Goal: Task Accomplishment & Management: Use online tool/utility

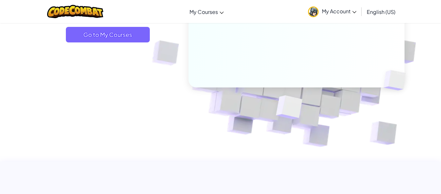
scroll to position [125, 0]
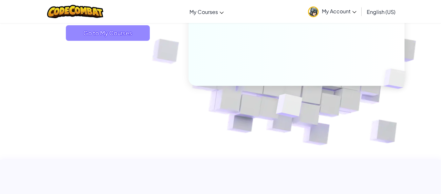
click at [125, 33] on span "Go to My Courses" at bounding box center [108, 33] width 84 height 16
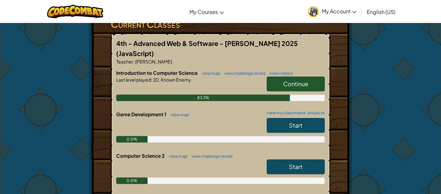
scroll to position [117, 0]
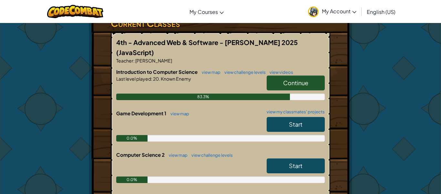
click at [307, 75] on link "Continue" at bounding box center [296, 82] width 58 height 15
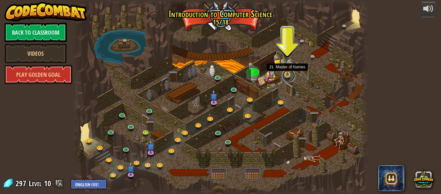
click at [288, 75] on link at bounding box center [288, 75] width 13 height 13
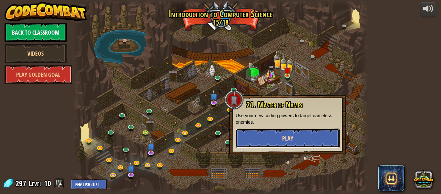
click at [287, 137] on span "Play" at bounding box center [287, 138] width 11 height 8
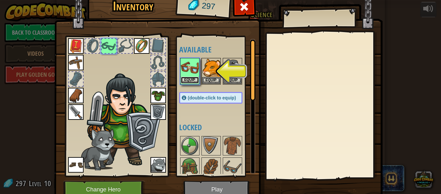
click at [195, 79] on button "Equip" at bounding box center [190, 80] width 18 height 7
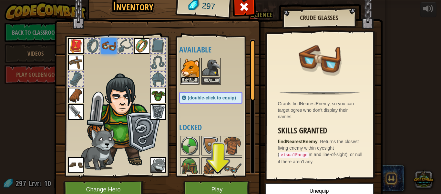
click at [194, 80] on button "Equip" at bounding box center [190, 80] width 18 height 7
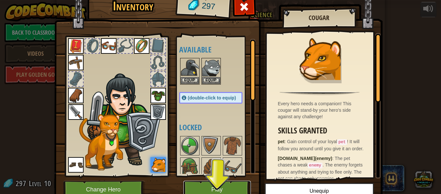
click at [224, 185] on button "Play" at bounding box center [218, 189] width 68 height 18
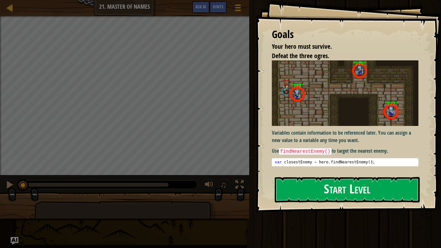
click at [328, 102] on img at bounding box center [345, 93] width 147 height 66
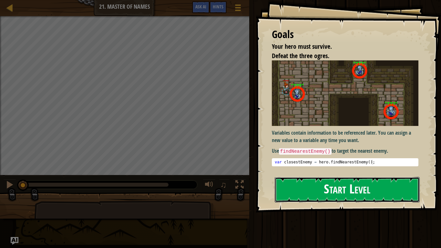
click at [313, 186] on button "Start Level" at bounding box center [347, 190] width 145 height 26
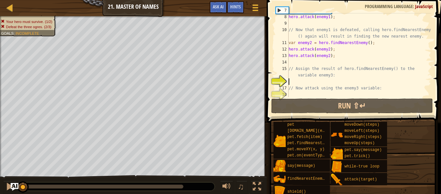
scroll to position [58, 0]
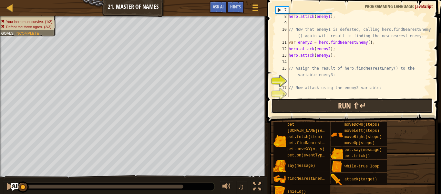
click at [314, 106] on button "Run ⇧↵" at bounding box center [352, 105] width 162 height 15
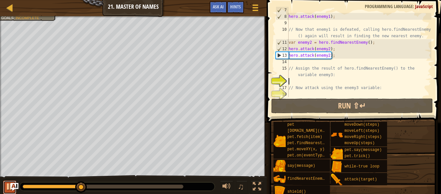
click at [7, 188] on div at bounding box center [9, 186] width 8 height 8
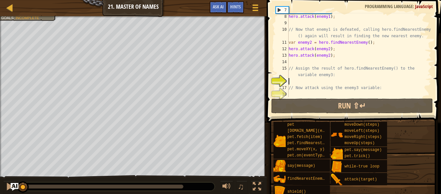
drag, startPoint x: 79, startPoint y: 184, endPoint x: 0, endPoint y: 177, distance: 78.8
click at [0, 177] on div "♫" at bounding box center [133, 184] width 267 height 19
click at [296, 81] on div "hero . attack ( enemy1 ) ; hero . attack ( enemy1 ) ; // Now that enemy1 is def…" at bounding box center [360, 55] width 144 height 97
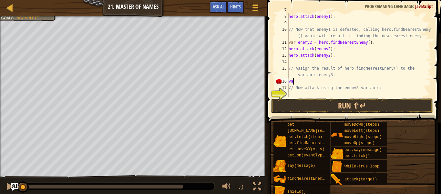
scroll to position [3, 0]
type textarea "v"
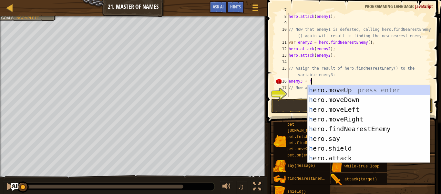
type textarea "enemy3 + he"
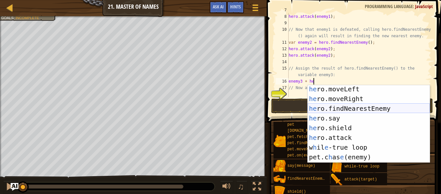
scroll to position [21, 0]
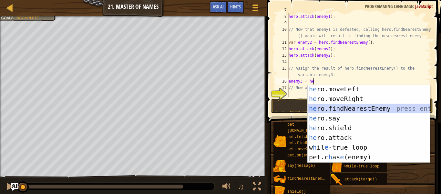
click at [373, 107] on div "he ro.moveLeft press enter he ro.moveRight press enter he ro.findNearestEnemy p…" at bounding box center [369, 132] width 122 height 97
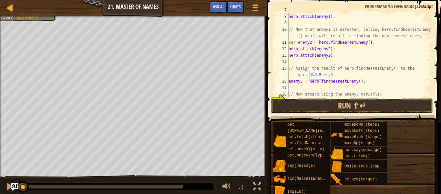
click at [306, 80] on div "hero . attack ( enemy1 ) ; hero . attack ( enemy1 ) ; // Now that enemy1 is def…" at bounding box center [360, 55] width 144 height 97
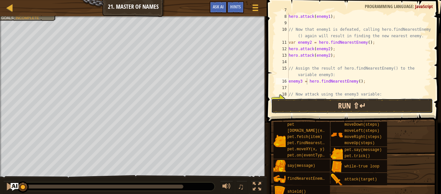
click at [312, 102] on button "Run ⇧↵" at bounding box center [352, 105] width 162 height 15
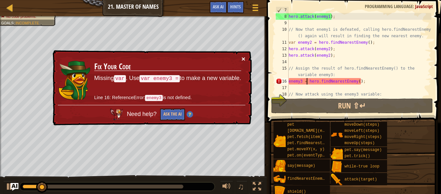
click at [244, 58] on button "×" at bounding box center [244, 58] width 4 height 7
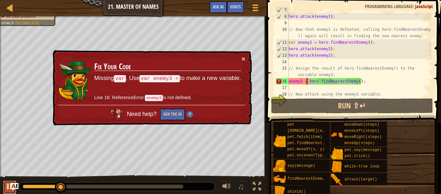
click at [10, 189] on div at bounding box center [9, 186] width 8 height 8
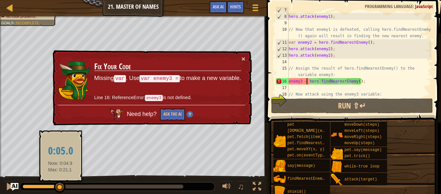
click at [58, 189] on div at bounding box center [60, 187] width 12 height 12
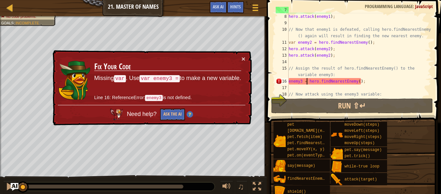
drag, startPoint x: 58, startPoint y: 189, endPoint x: 0, endPoint y: 185, distance: 57.7
click at [0, 185] on div "♫" at bounding box center [133, 184] width 267 height 19
click at [290, 80] on div "hero . attack ( enemy1 ) ; hero . attack ( enemy1 ) ; // Now that enemy1 is def…" at bounding box center [360, 55] width 144 height 97
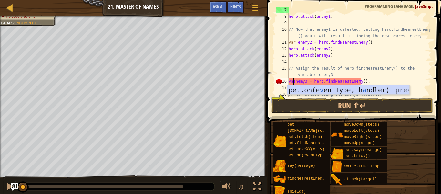
scroll to position [3, 1]
type textarea "var enemy3 = hero.findNearestEnemy();"
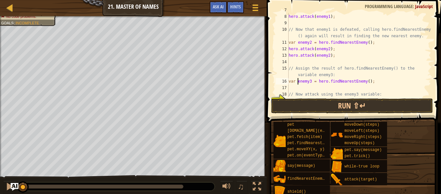
click at [350, 85] on div "hero . attack ( enemy1 ) ; hero . attack ( enemy1 ) ; // Now that enemy1 is def…" at bounding box center [360, 55] width 144 height 97
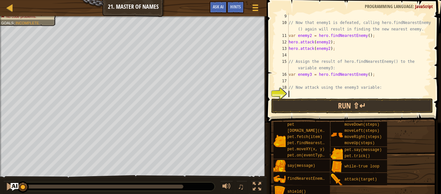
click at [294, 94] on div "// Now that enemy1 is defeated, calling hero.findNearestEnemy () again will res…" at bounding box center [360, 61] width 144 height 97
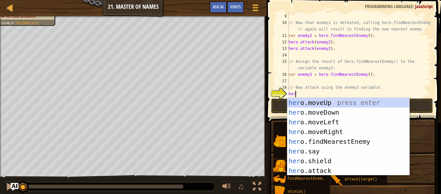
scroll to position [3, 1]
click at [331, 167] on div "her o.moveUp press enter her o.moveDown press enter her o.moveLeft press enter …" at bounding box center [349, 146] width 122 height 97
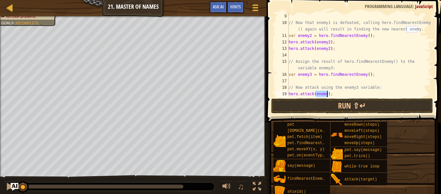
click at [326, 94] on div "// Now that enemy1 is defeated, calling hero.findNearestEnemy () again will res…" at bounding box center [360, 55] width 144 height 84
drag, startPoint x: 336, startPoint y: 94, endPoint x: 286, endPoint y: 96, distance: 50.1
click at [286, 96] on div "hero.attack(enem3y); 9 10 11 12 13 14 15 16 17 18 19 20 // Now that enemy1 is d…" at bounding box center [353, 55] width 157 height 84
type textarea "hero.attack(enem3y);"
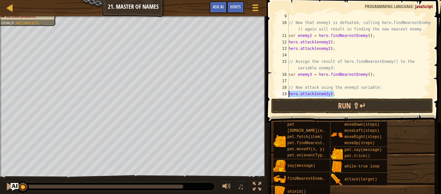
click at [341, 92] on div "// Now that enemy1 is defeated, calling hero.findNearestEnemy () again will res…" at bounding box center [360, 55] width 144 height 84
paste textarea "hero.attack(enem3y);"
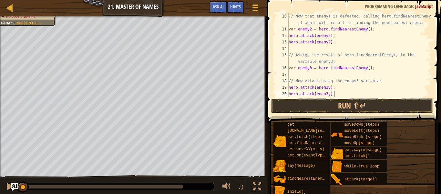
scroll to position [71, 0]
click at [349, 104] on button "Run ⇧↵" at bounding box center [352, 105] width 162 height 15
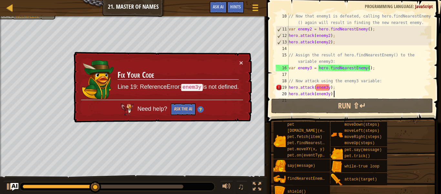
click at [330, 88] on div "// Now that enemy1 is defeated, calling hero.findNearestEnemy () again will res…" at bounding box center [360, 64] width 144 height 103
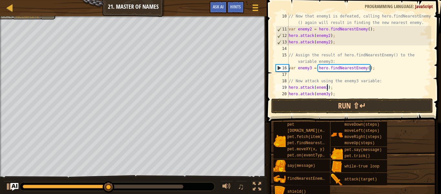
click at [329, 95] on div "// Now that enemy1 is defeated, calling hero.findNearestEnemy () again will res…" at bounding box center [360, 64] width 144 height 103
click at [326, 94] on div "// Now that enemy1 is defeated, calling hero.findNearestEnemy () again will res…" at bounding box center [360, 64] width 144 height 103
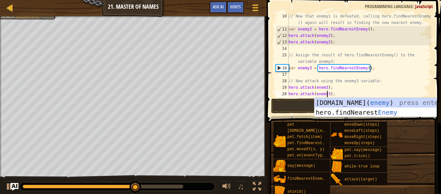
scroll to position [3, 5]
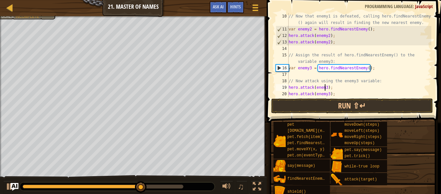
click at [325, 87] on div "// Now that enemy1 is defeated, calling hero.findNearestEnemy () again will res…" at bounding box center [360, 64] width 144 height 103
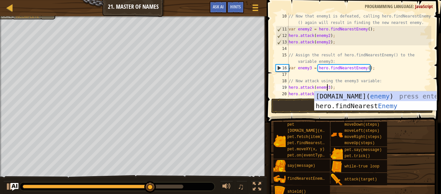
click at [351, 83] on div "// Now that enemy1 is defeated, calling hero.findNearestEnemy () again will res…" at bounding box center [360, 64] width 144 height 103
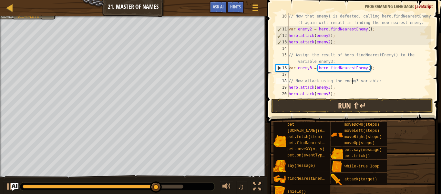
type textarea "// Now attack using the enemy3 variable:"
click at [337, 103] on button "Run ⇧↵" at bounding box center [352, 105] width 162 height 15
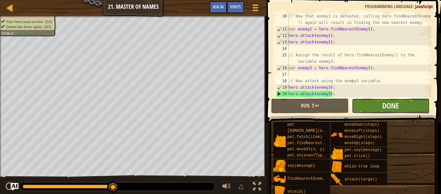
click at [414, 107] on button "Done" at bounding box center [391, 105] width 78 height 15
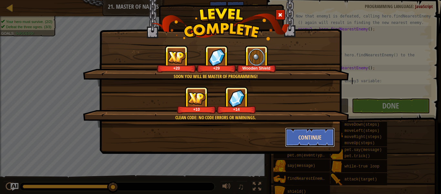
click at [302, 141] on button "Continue" at bounding box center [310, 136] width 50 height 19
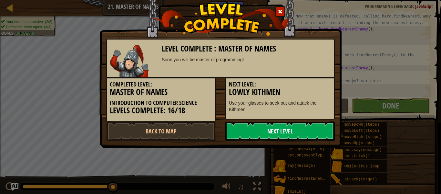
click at [293, 131] on link "Next Level" at bounding box center [281, 130] width 110 height 19
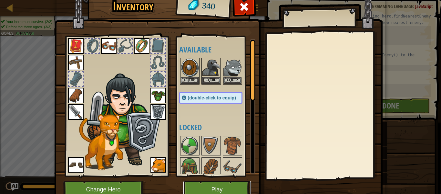
click at [228, 186] on button "Play" at bounding box center [218, 189] width 68 height 18
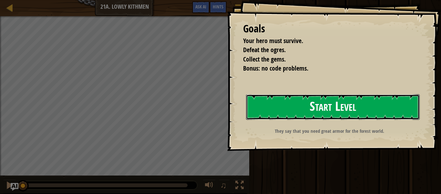
click at [284, 114] on button "Start Level" at bounding box center [333, 107] width 174 height 26
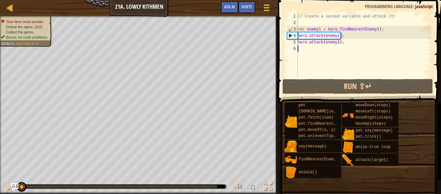
click at [324, 48] on div "// Create a second variable and attack it! var enemy1 = hero . findNearestEnemy…" at bounding box center [364, 52] width 135 height 78
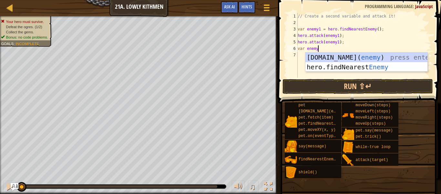
scroll to position [3, 3]
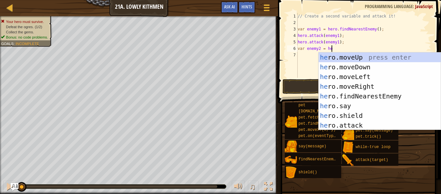
type textarea "var enemy2 = her"
click at [352, 94] on div "her o.moveUp press enter her o.moveDown press enter her o.moveLeft press enter …" at bounding box center [380, 100] width 122 height 97
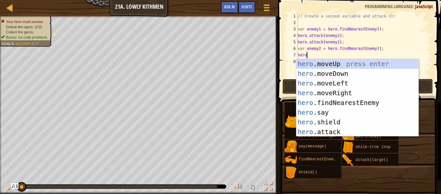
scroll to position [3, 1]
click at [341, 132] on div "hero .moveUp press enter hero .moveDown press enter hero .moveLeft press enter …" at bounding box center [358, 107] width 122 height 97
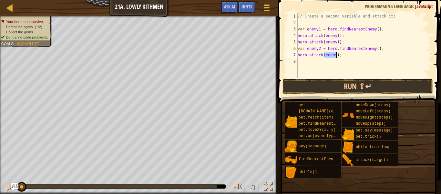
click at [336, 54] on div "// Create a second variable and attack it! var enemy1 = hero . findNearestEnemy…" at bounding box center [364, 45] width 135 height 65
type textarea "hero.attack(enemy2);"
drag, startPoint x: 346, startPoint y: 57, endPoint x: 298, endPoint y: 57, distance: 47.5
click at [298, 57] on div "// Create a second variable and attack it! var enemy1 = hero . findNearestEnemy…" at bounding box center [364, 52] width 135 height 78
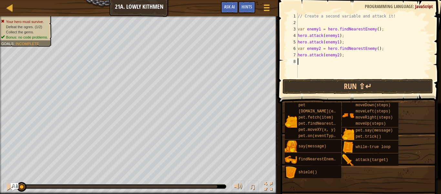
click at [313, 61] on div "// Create a second variable and attack it! var enemy1 = hero . findNearestEnemy…" at bounding box center [364, 52] width 135 height 78
paste textarea "hero.attack(enemy2);"
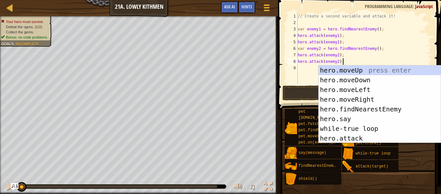
type textarea "hero.attack(enemy2);"
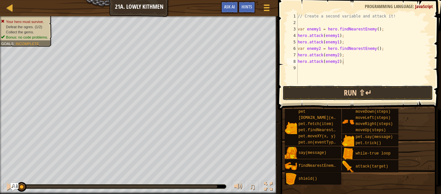
click at [314, 92] on button "Run ⇧↵" at bounding box center [358, 92] width 151 height 15
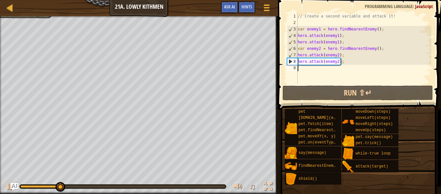
click at [306, 71] on div "// Create a second variable and attack it! var enemy1 = hero . findNearestEnemy…" at bounding box center [364, 55] width 135 height 84
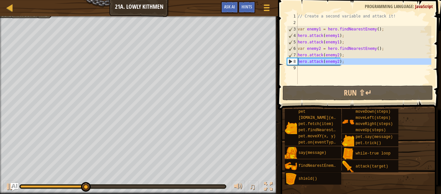
drag, startPoint x: 342, startPoint y: 65, endPoint x: 291, endPoint y: 65, distance: 51.1
click at [291, 65] on div "1 2 3 4 5 6 7 8 9 // Create a second variable and attack it! var enemy1 = hero …" at bounding box center [359, 48] width 146 height 71
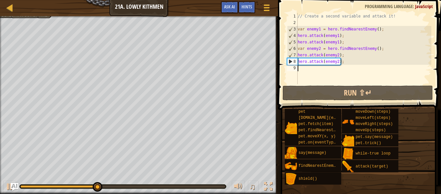
click at [301, 68] on div "// Create a second variable and attack it! var enemy1 = hero . findNearestEnemy…" at bounding box center [364, 55] width 135 height 84
type textarea "he"
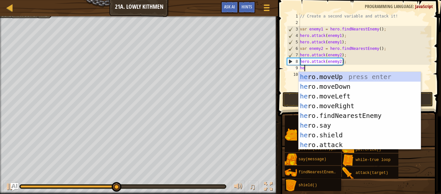
scroll to position [3, 0]
click at [330, 85] on div "he ro.moveUp press enter he ro.moveDown press enter he ro.moveLeft press enter …" at bounding box center [360, 120] width 122 height 97
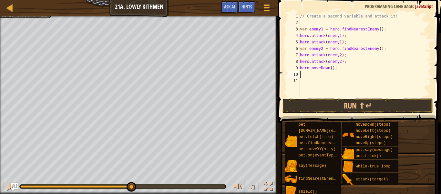
click at [315, 77] on div "// Create a second variable and attack it! var enemy1 = hero . findNearestEnemy…" at bounding box center [365, 61] width 133 height 97
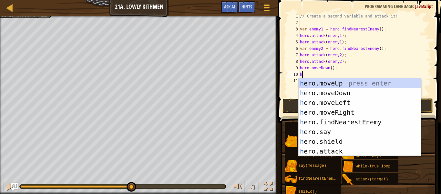
type textarea "he"
click at [339, 112] on div "he ro.moveUp press enter he ro.moveDown press enter he ro.moveLeft press enter …" at bounding box center [360, 126] width 122 height 97
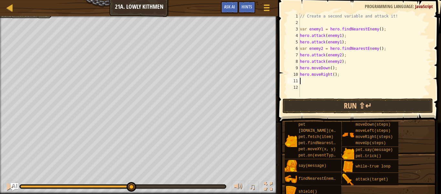
scroll to position [3, 0]
click at [337, 109] on button "Run ⇧↵" at bounding box center [358, 105] width 151 height 15
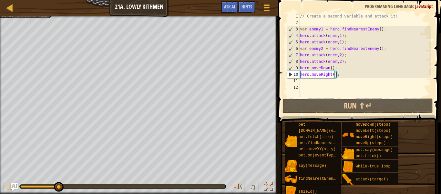
click at [334, 76] on div "// Create a second variable and attack it! var enemy1 = hero . findNearestEnemy…" at bounding box center [365, 61] width 133 height 97
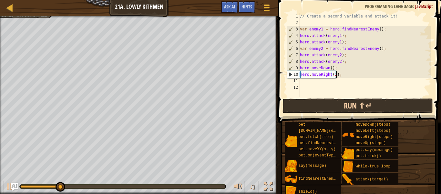
scroll to position [3, 5]
type textarea "hero.moveRight(2);"
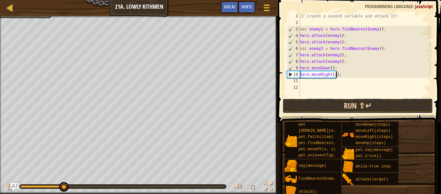
click at [337, 103] on button "Run ⇧↵" at bounding box center [358, 105] width 151 height 15
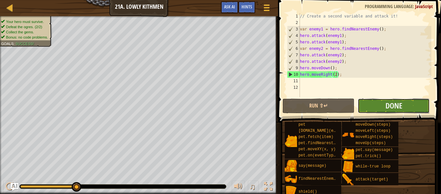
click at [373, 104] on button "Done" at bounding box center [394, 105] width 72 height 15
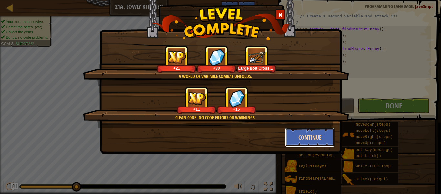
click at [316, 143] on button "Continue" at bounding box center [310, 136] width 50 height 19
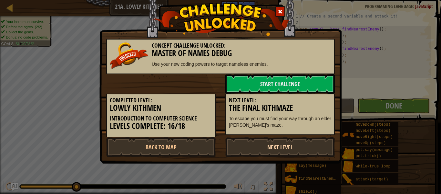
click at [311, 149] on link "Next Level" at bounding box center [281, 146] width 110 height 19
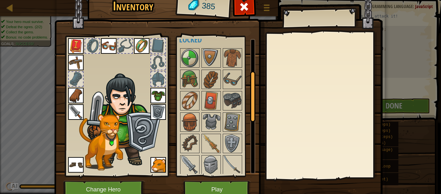
scroll to position [0, 0]
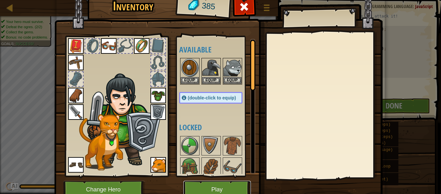
click at [215, 187] on button "Play" at bounding box center [218, 189] width 68 height 18
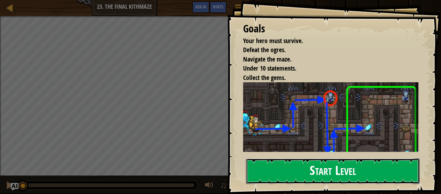
click at [298, 177] on button "Start Level" at bounding box center [333, 171] width 174 height 26
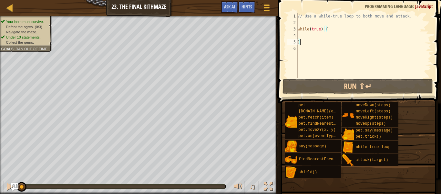
click at [307, 36] on div "// Use a while-true loop to both move and attack. while ( true ) { }" at bounding box center [364, 52] width 135 height 78
click at [301, 34] on div "// Use a while-true loop to both move and attack. while ( true ) { }" at bounding box center [364, 52] width 135 height 78
type textarea "h"
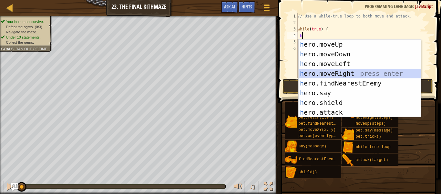
click at [328, 73] on div "h ero.moveUp press enter h ero.moveDown press enter h ero.moveLeft press enter …" at bounding box center [360, 87] width 122 height 97
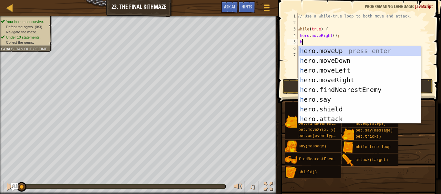
type textarea "he"
click at [340, 52] on div "he ro.moveUp press enter he ro.moveDown press enter he ro.moveLeft press enter …" at bounding box center [360, 94] width 122 height 97
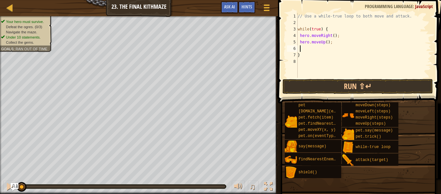
click at [320, 50] on div "// Use a while-true loop to both move and attack. while ( true ) { hero . moveR…" at bounding box center [364, 52] width 135 height 78
click at [299, 49] on div "// Use a while-true loop to both move and attack. while ( true ) { hero . moveR…" at bounding box center [364, 52] width 135 height 78
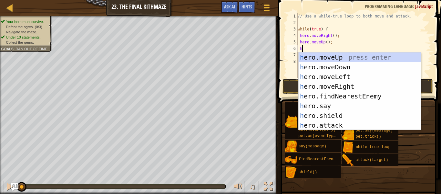
scroll to position [3, 1]
click at [322, 127] on div "he ro.moveUp press enter he ro.moveDown press enter he ro.moveLeft press enter …" at bounding box center [360, 100] width 122 height 97
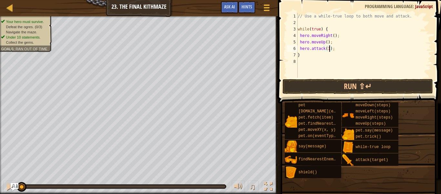
click at [332, 43] on div "// Use a while-true loop to both move and attack. while ( true ) { hero . moveR…" at bounding box center [364, 52] width 135 height 78
type textarea "hero.moveUp();"
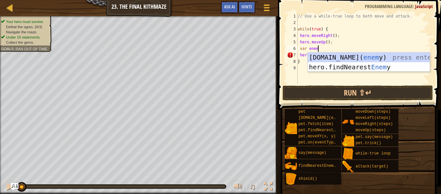
scroll to position [3, 3]
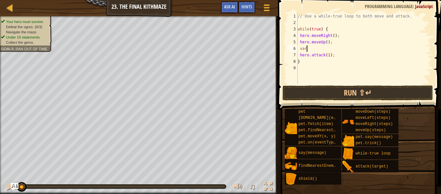
type textarea "v"
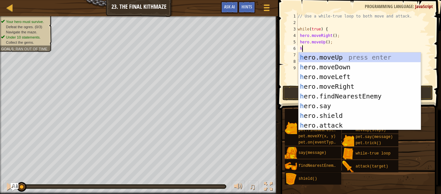
type textarea "he"
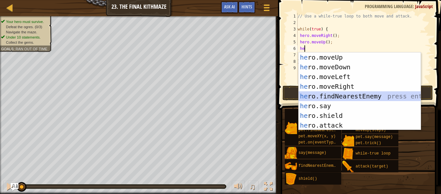
click at [354, 94] on div "he ro.moveUp press enter he ro.moveDown press enter he ro.moveLeft press enter …" at bounding box center [360, 100] width 122 height 97
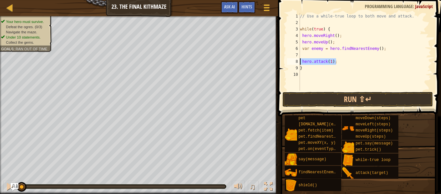
drag, startPoint x: 336, startPoint y: 64, endPoint x: 300, endPoint y: 62, distance: 35.9
click at [300, 62] on div "// Use a while-true loop to both move and attack. while ( true ) { hero . moveR…" at bounding box center [365, 58] width 133 height 90
type textarea "hero.attack(1);"
click at [318, 56] on div "// Use a while-true loop to both move and attack. while ( true ) { hero . moveR…" at bounding box center [365, 58] width 133 height 90
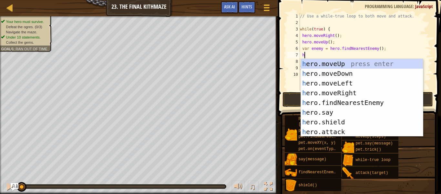
type textarea "he"
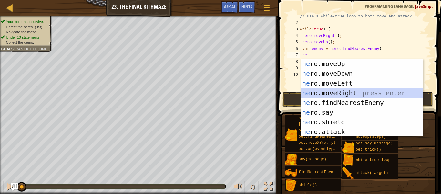
click at [350, 90] on div "he ro.moveUp press enter he ro.moveDown press enter he ro.moveLeft press enter …" at bounding box center [362, 107] width 122 height 97
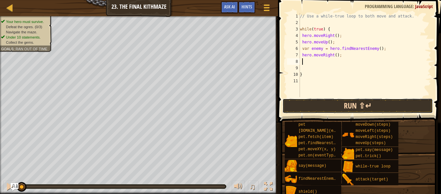
click at [326, 109] on button "Run ⇧↵" at bounding box center [358, 105] width 151 height 15
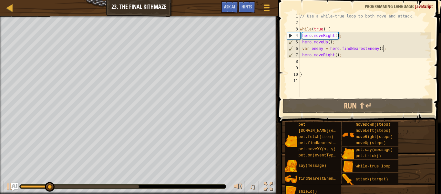
click at [390, 47] on div "// Use a while-true loop to both move and attack. while ( true ) { hero . moveR…" at bounding box center [365, 61] width 133 height 97
type textarea "var enemy = hero.findNearestEnemy();"
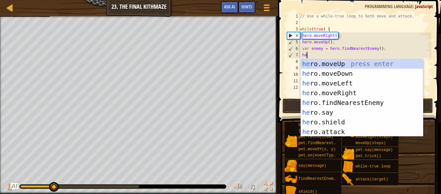
scroll to position [3, 1]
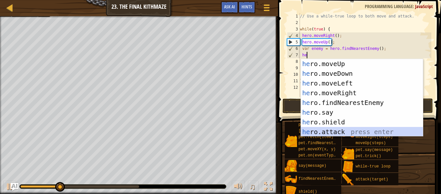
click at [343, 131] on div "he ro.moveUp press enter he ro.moveDown press enter he ro.moveLeft press enter …" at bounding box center [362, 107] width 122 height 97
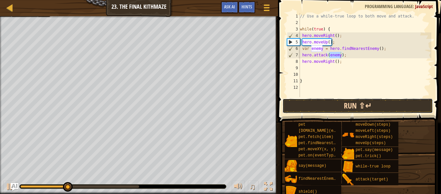
click at [353, 106] on button "Run ⇧↵" at bounding box center [358, 105] width 151 height 15
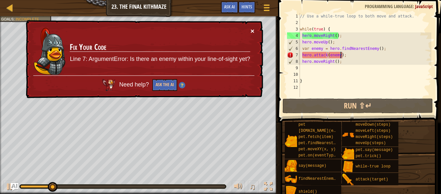
click at [254, 29] on button "×" at bounding box center [253, 30] width 4 height 7
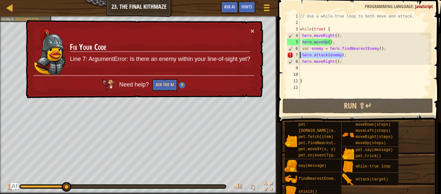
drag, startPoint x: 344, startPoint y: 54, endPoint x: 298, endPoint y: 56, distance: 46.2
click at [298, 56] on div "hero.attack(enemy); 1 2 3 4 5 6 7 8 9 10 11 12 // Use a while-true loop to both…" at bounding box center [359, 55] width 146 height 84
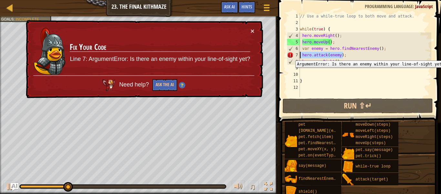
scroll to position [3, 0]
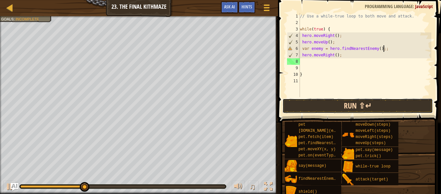
click at [330, 106] on button "Run ⇧↵" at bounding box center [358, 105] width 151 height 15
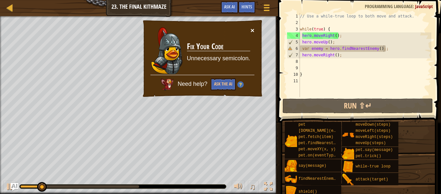
click at [252, 28] on button "×" at bounding box center [253, 30] width 4 height 7
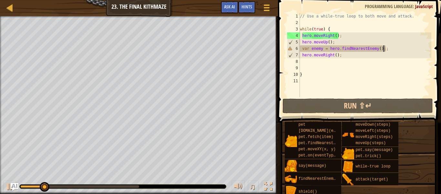
type textarea "var enemy = hero.findNearestEnemy();"
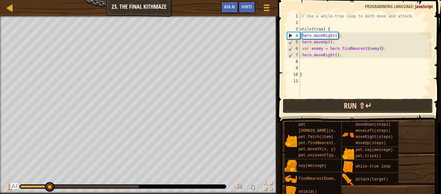
click at [352, 103] on button "Run ⇧↵" at bounding box center [358, 105] width 151 height 15
